Goal: Transaction & Acquisition: Purchase product/service

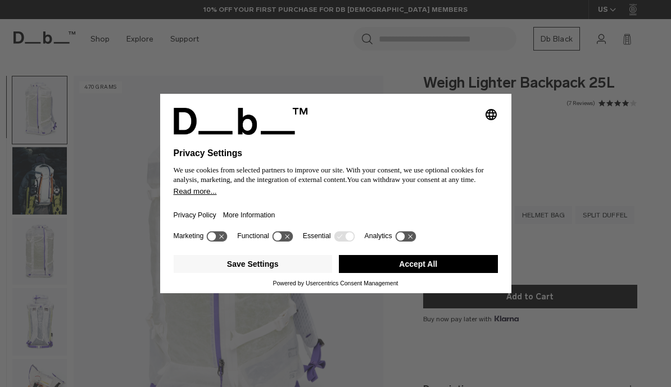
click at [364, 135] on div at bounding box center [336, 141] width 324 height 13
click at [124, 254] on div "Selecting an option will immediately change the language Privacy Settings We us…" at bounding box center [335, 193] width 671 height 387
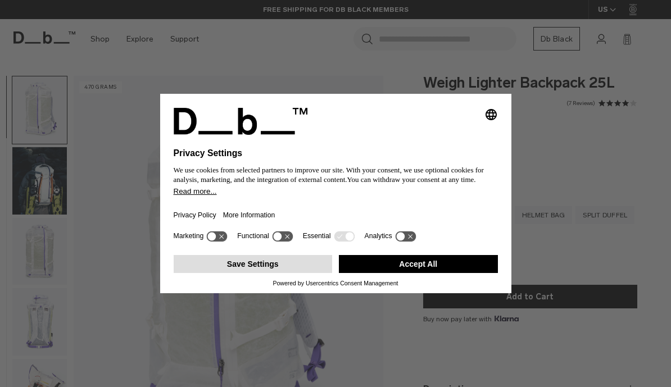
click at [279, 271] on button "Save Settings" at bounding box center [253, 264] width 159 height 18
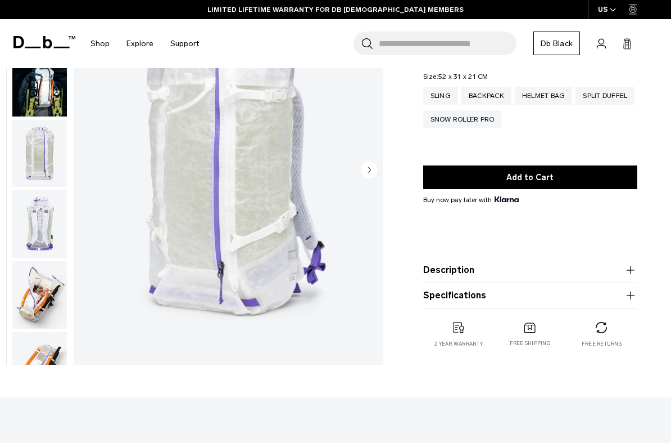
scroll to position [124, 0]
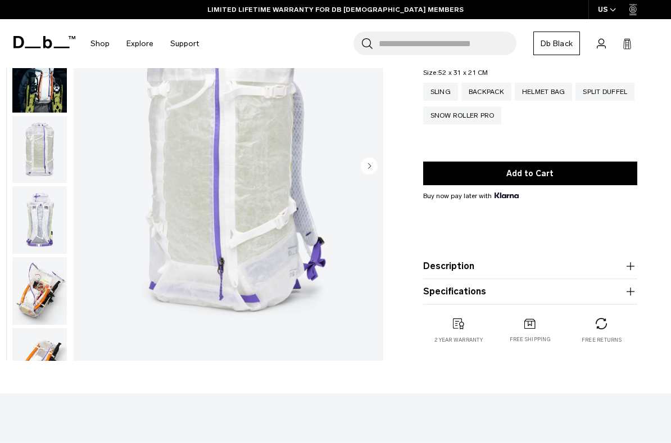
click at [635, 296] on icon "button" at bounding box center [630, 291] width 13 height 13
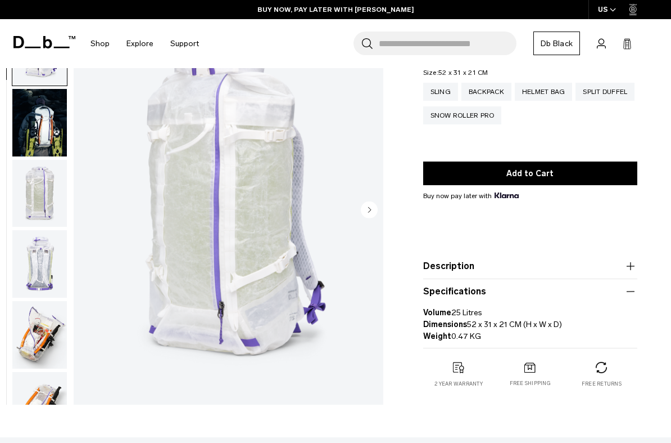
click at [634, 272] on icon "button" at bounding box center [630, 265] width 13 height 13
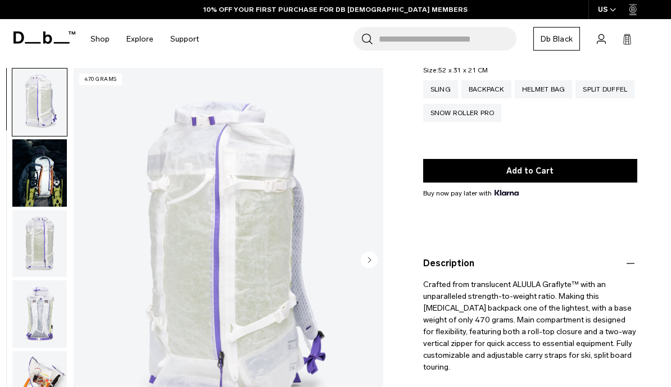
scroll to position [125, 0]
click at [40, 187] on img "button" at bounding box center [39, 172] width 55 height 67
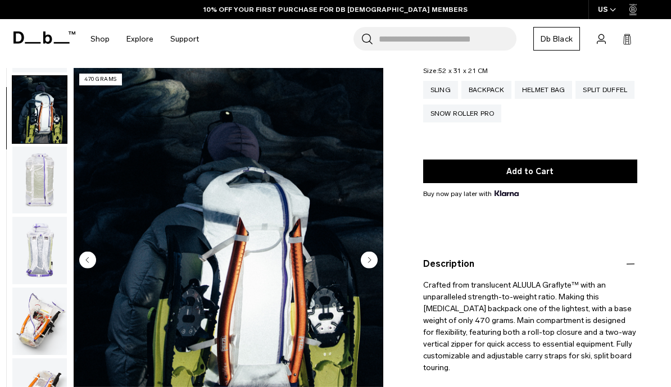
scroll to position [71, 0]
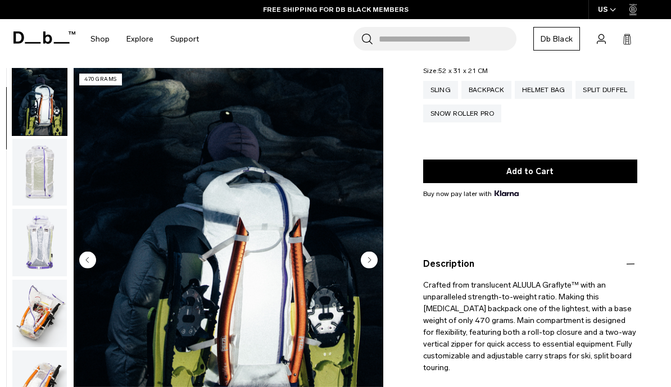
click at [45, 183] on img "button" at bounding box center [39, 172] width 55 height 67
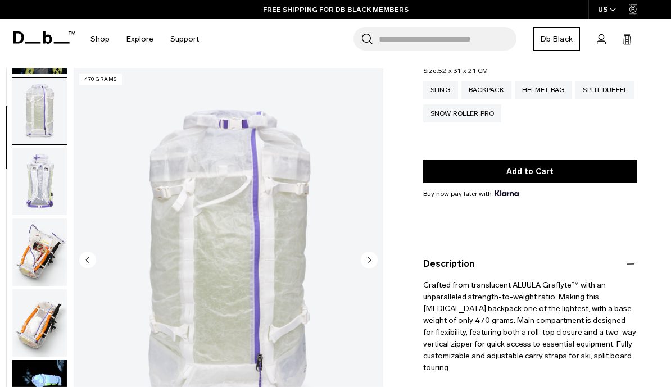
scroll to position [142, 0]
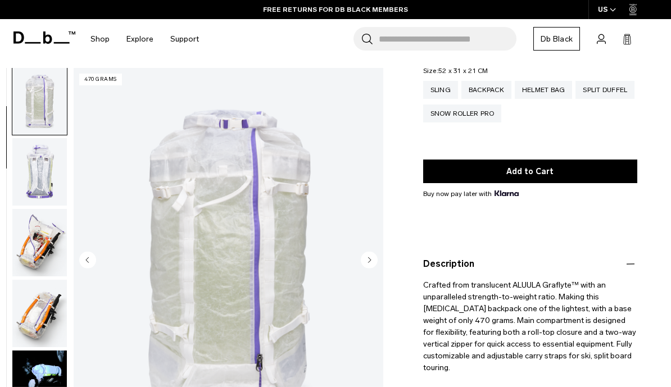
click at [51, 249] on img "button" at bounding box center [39, 242] width 55 height 67
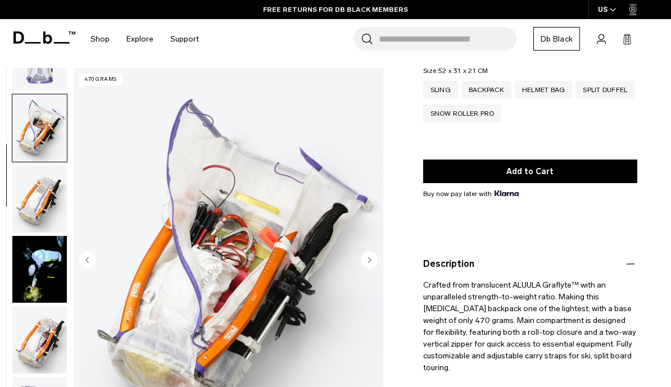
scroll to position [285, 0]
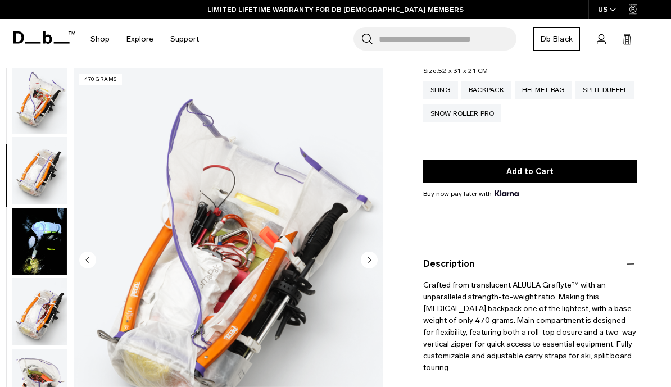
click at [50, 247] on img "button" at bounding box center [39, 241] width 55 height 67
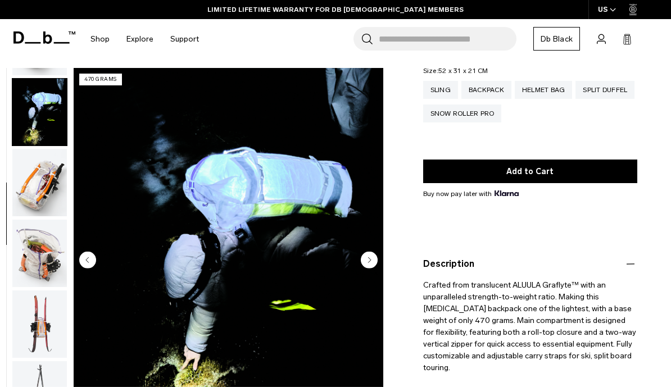
scroll to position [427, 0]
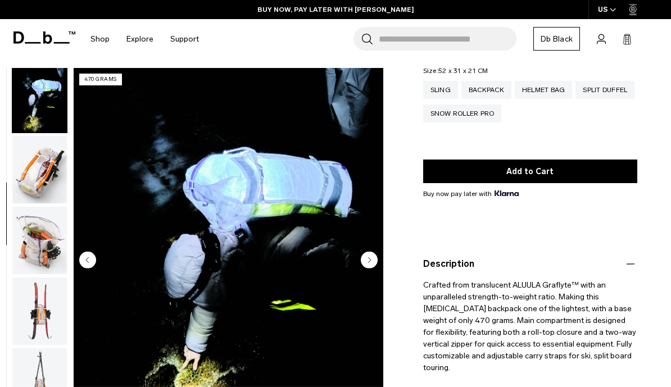
click at [47, 240] on img "button" at bounding box center [39, 240] width 55 height 67
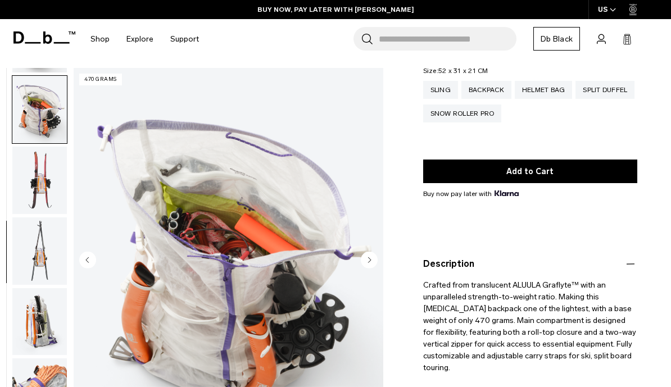
scroll to position [570, 0]
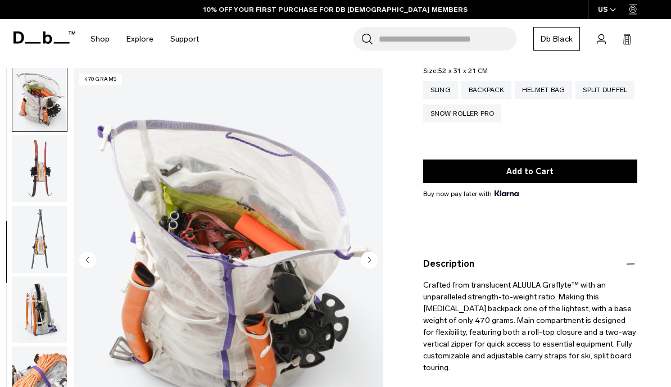
click at [50, 252] on img "button" at bounding box center [39, 239] width 55 height 67
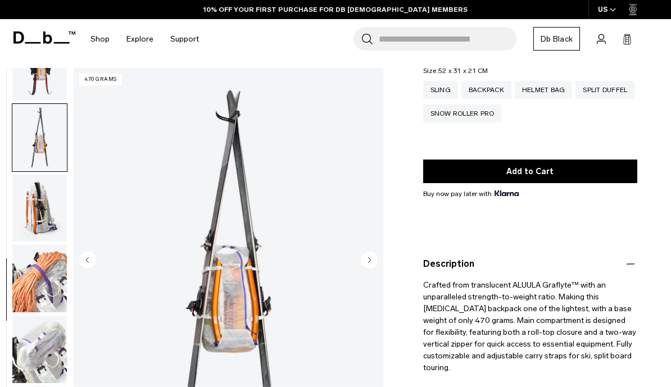
scroll to position [712, 0]
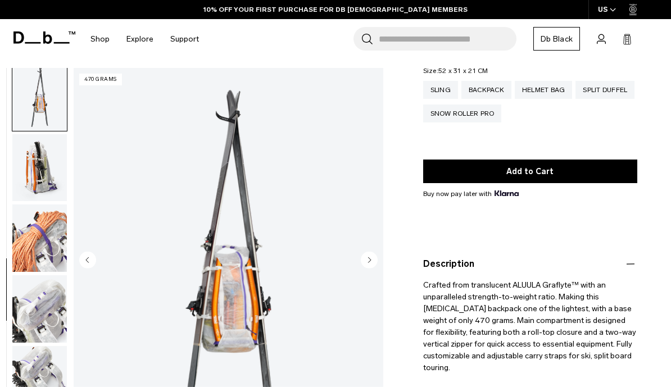
click at [46, 256] on img "button" at bounding box center [39, 238] width 55 height 67
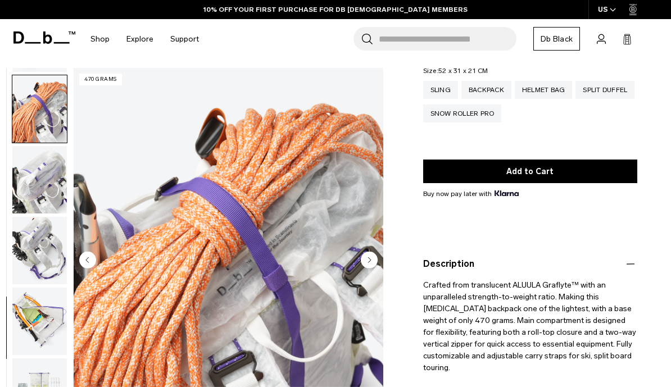
scroll to position [855, 0]
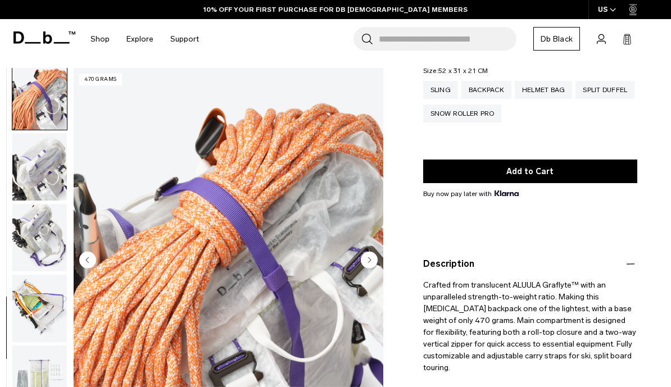
click at [44, 249] on img "button" at bounding box center [39, 237] width 55 height 67
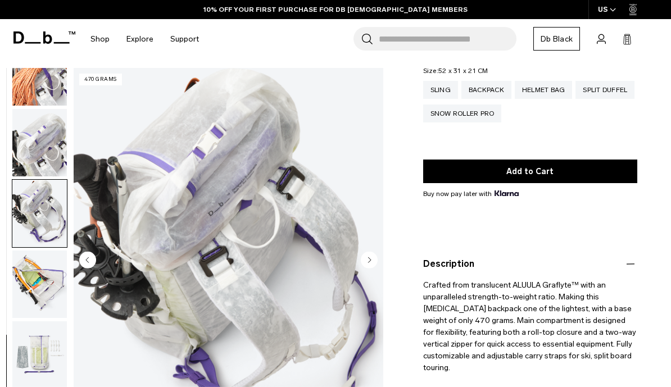
scroll to position [893, 0]
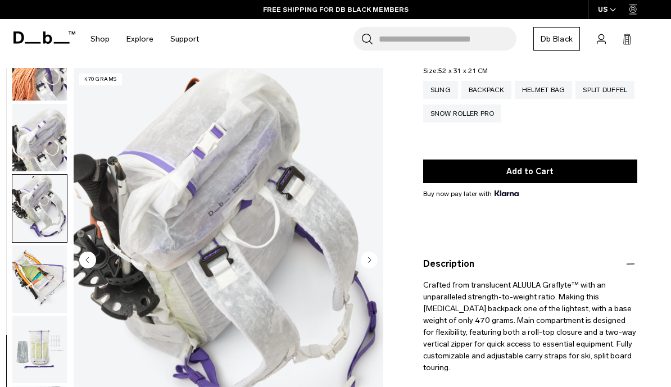
click at [44, 275] on img "button" at bounding box center [39, 279] width 55 height 67
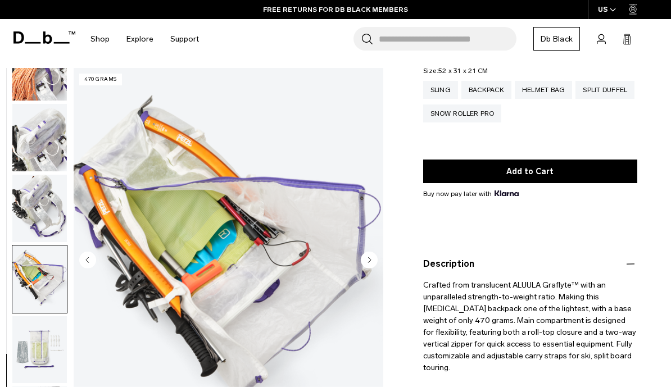
click at [49, 347] on img "button" at bounding box center [39, 350] width 55 height 67
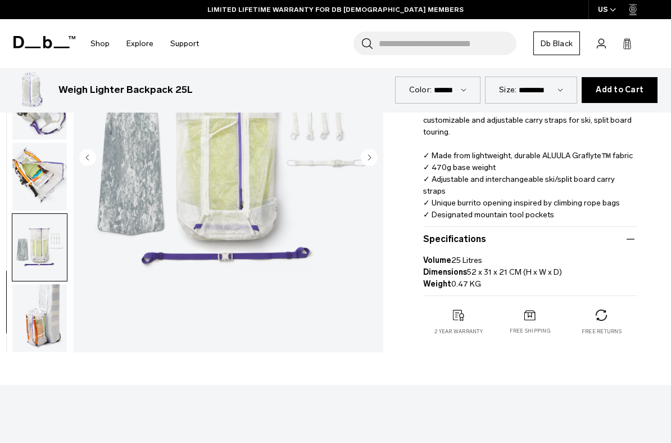
scroll to position [363, 0]
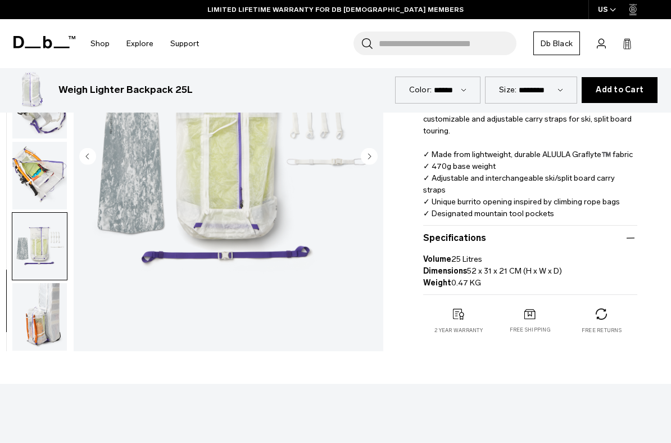
click at [43, 324] on img "button" at bounding box center [39, 316] width 55 height 67
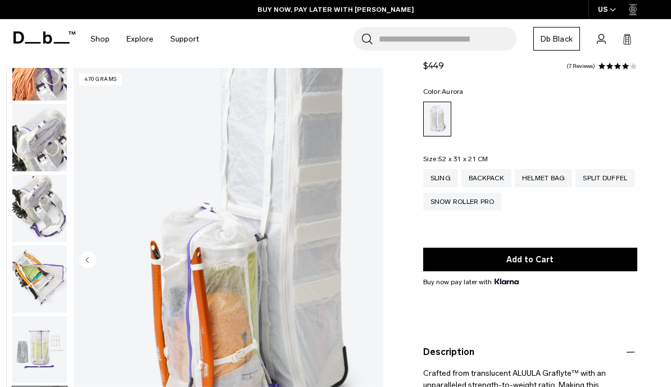
scroll to position [36, 0]
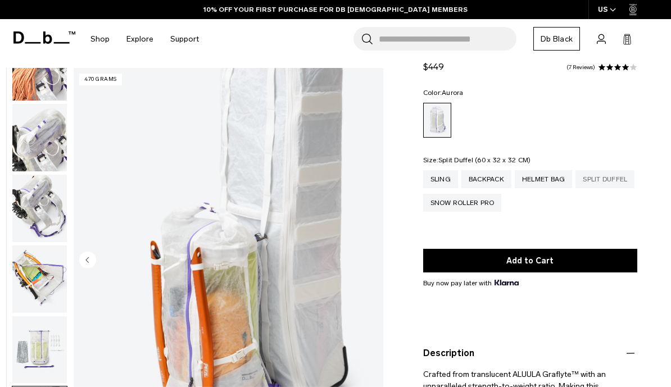
click at [576, 188] on div "Split Duffel" at bounding box center [605, 179] width 59 height 18
